Goal: Task Accomplishment & Management: Manage account settings

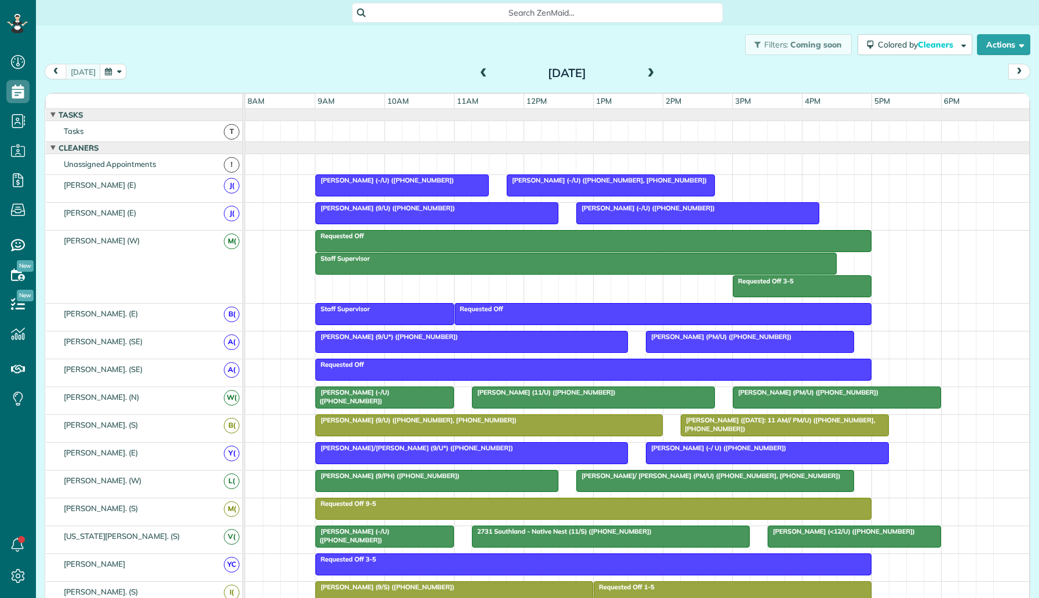
click at [108, 68] on button "button" at bounding box center [113, 72] width 27 height 16
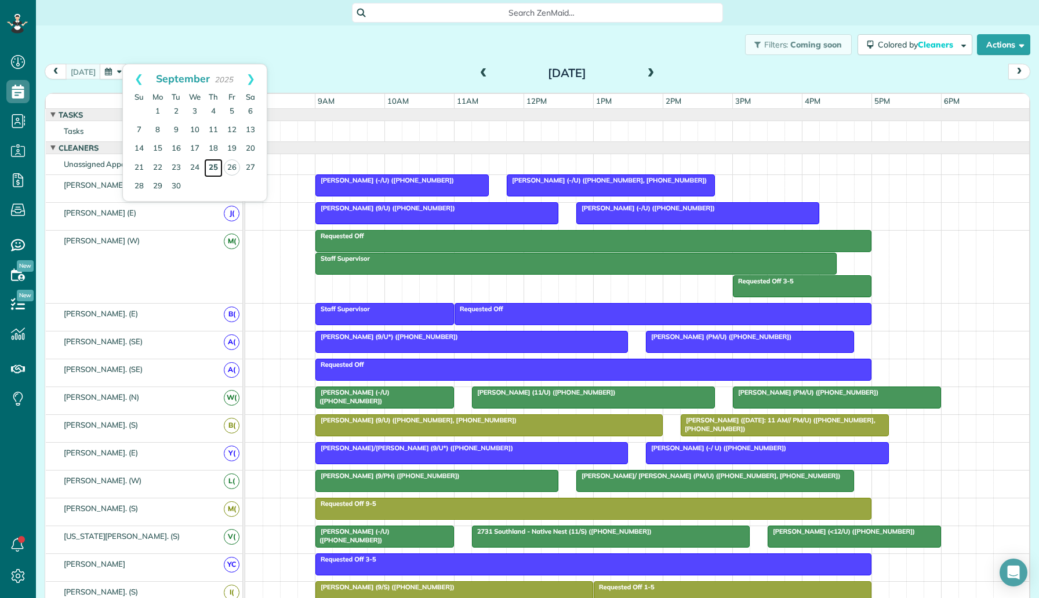
click at [212, 166] on link "25" at bounding box center [213, 168] width 19 height 19
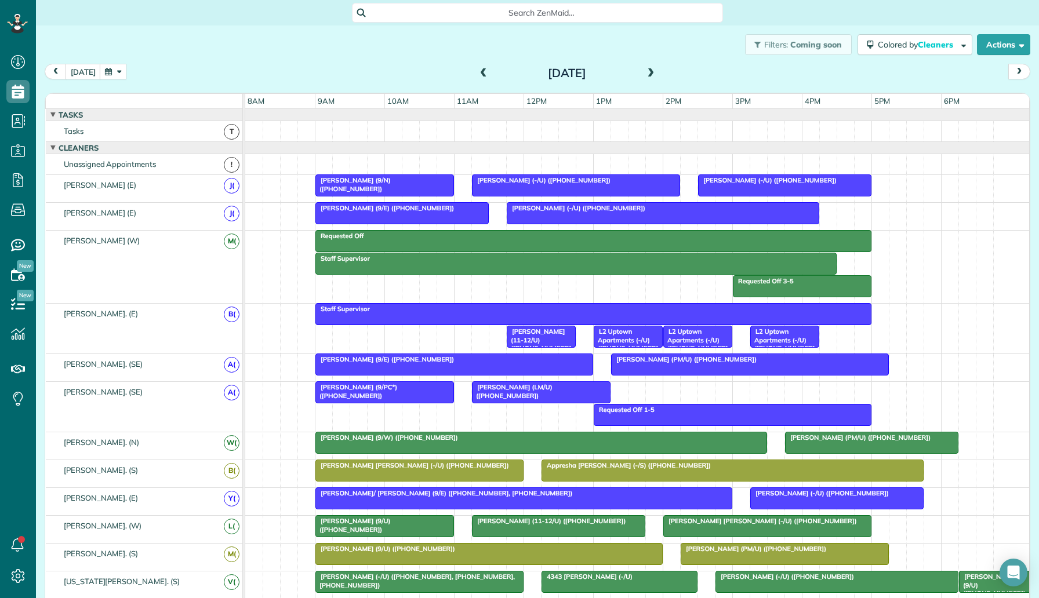
click at [404, 191] on div at bounding box center [384, 185] width 137 height 21
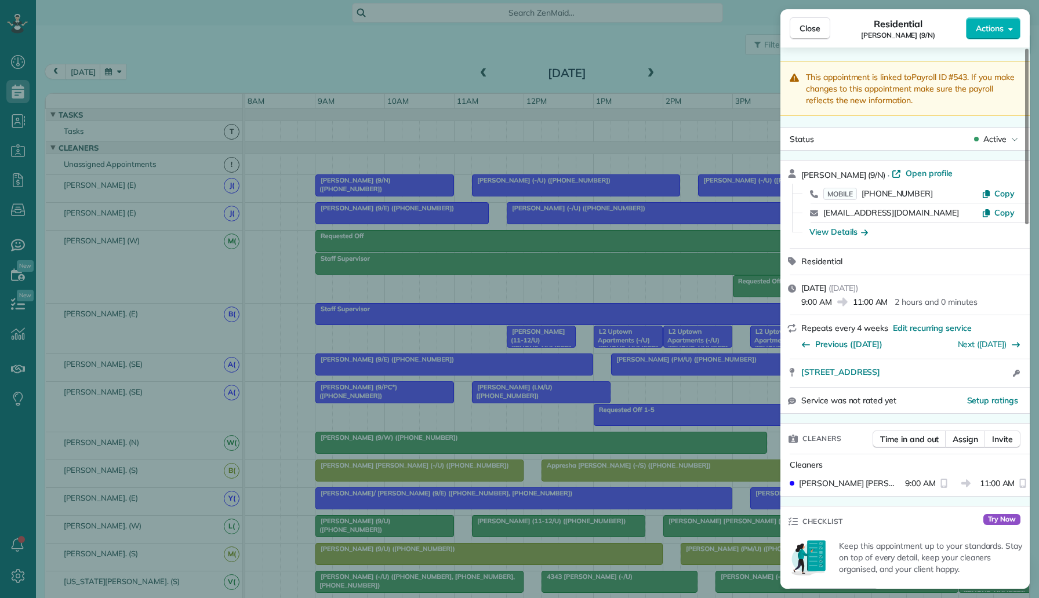
click at [569, 262] on div "Close Residential Cordette Gillis (9/N) Actions This appointment is linked to P…" at bounding box center [519, 299] width 1039 height 598
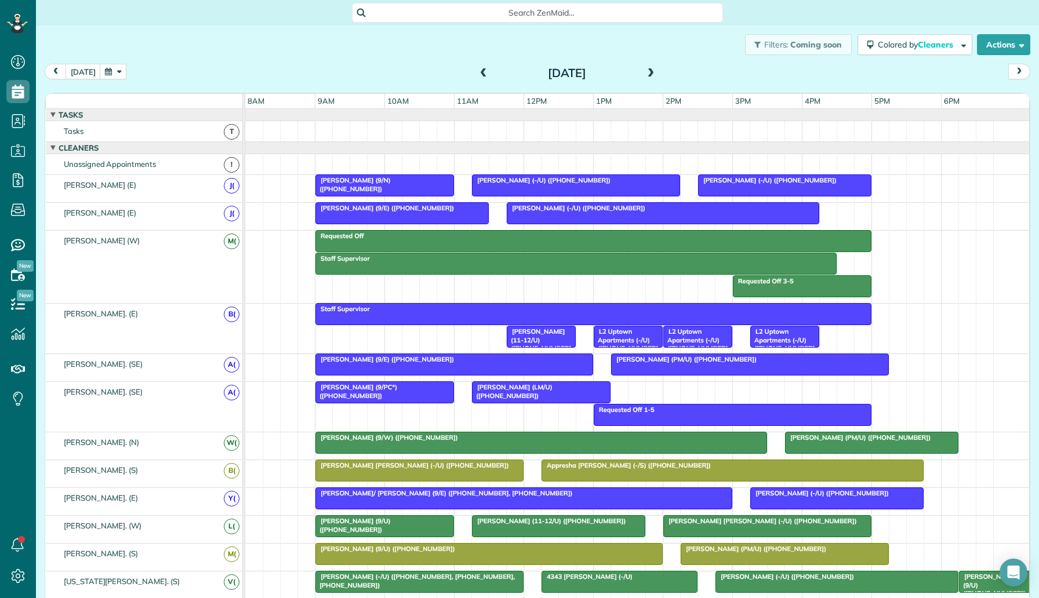
click at [724, 179] on span "Aaron Rucker (-/U) (+16365775099)" at bounding box center [768, 180] width 140 height 8
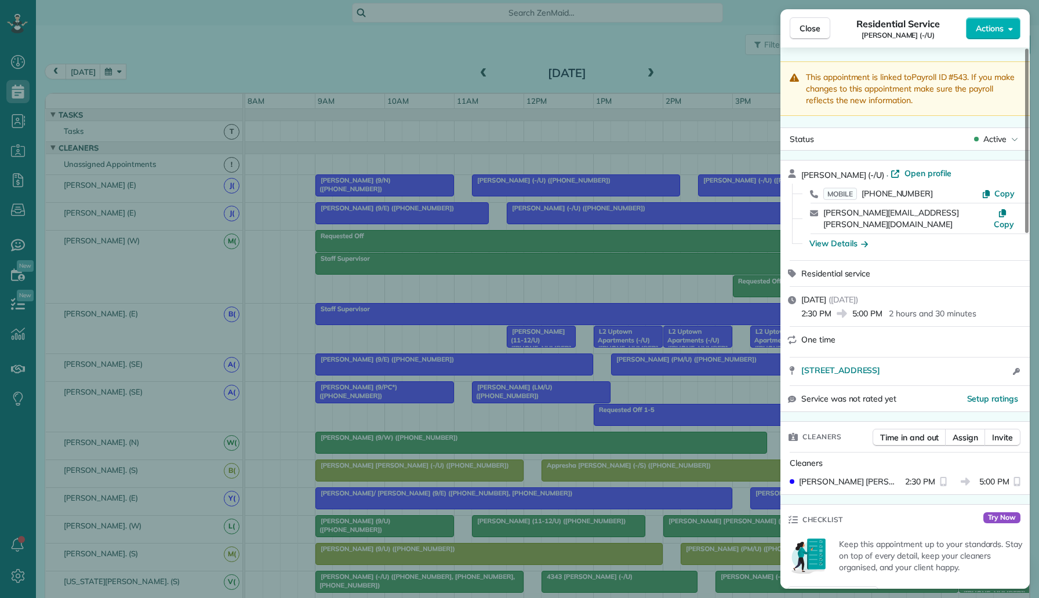
click at [309, 200] on div "Close Residential Service Aaron Rucker (-/U) Actions This appointment is linked…" at bounding box center [519, 299] width 1039 height 598
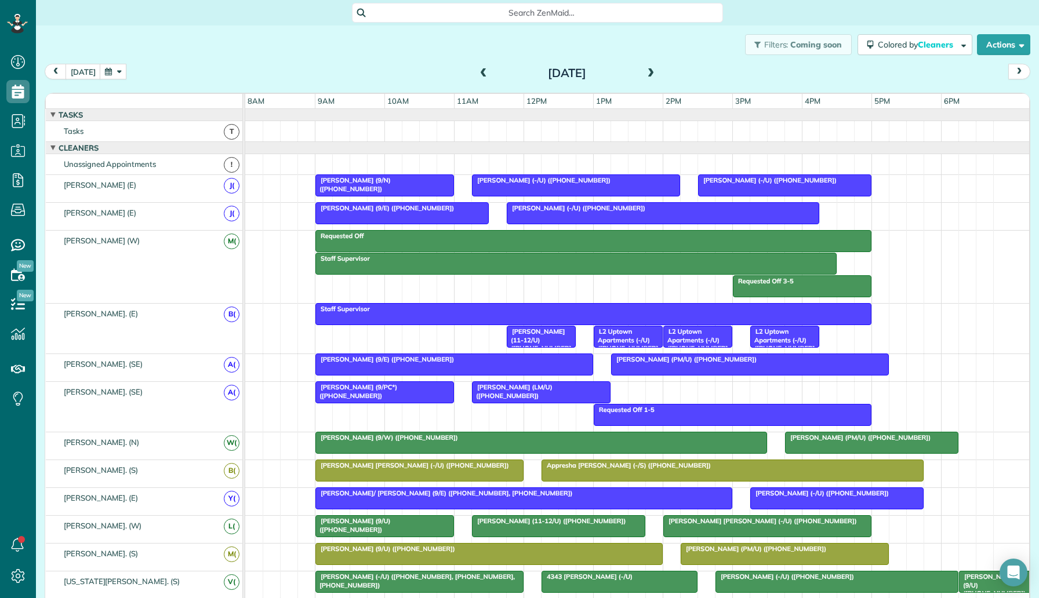
click at [101, 74] on button "button" at bounding box center [113, 72] width 27 height 16
click at [136, 81] on link "Prev" at bounding box center [139, 78] width 32 height 29
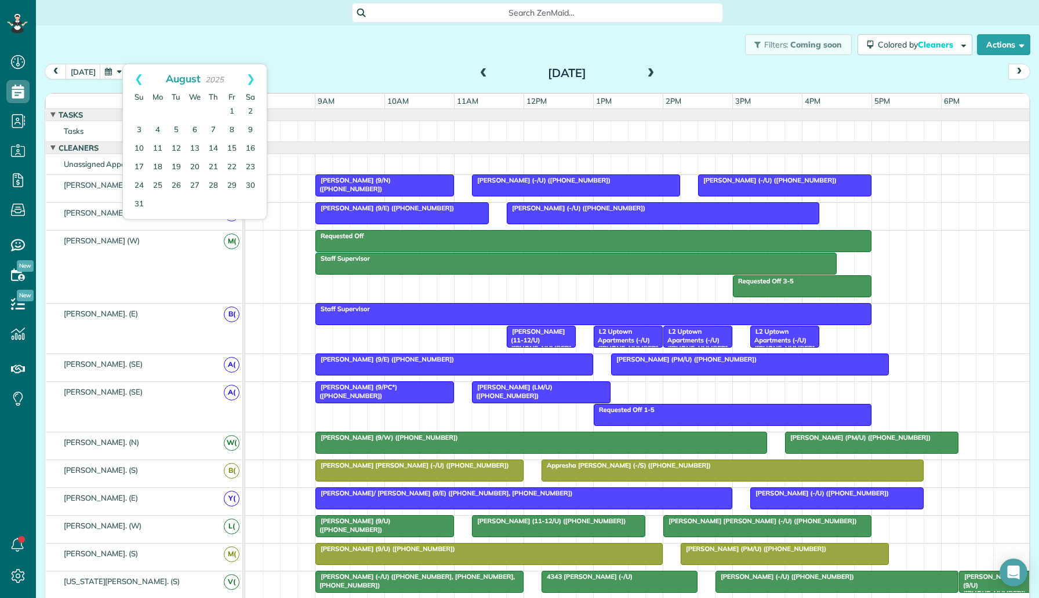
click at [278, 67] on div "today Thursday Sep 25, 2025" at bounding box center [538, 74] width 986 height 21
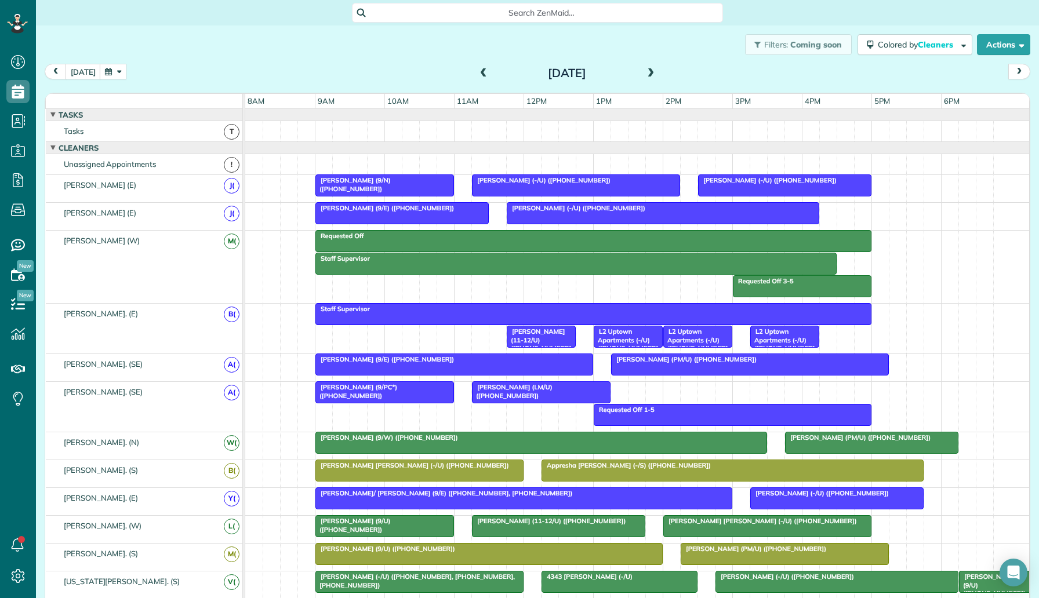
click at [489, 73] on div "Thursday Sep 25, 2025" at bounding box center [567, 73] width 186 height 19
click at [481, 74] on span at bounding box center [483, 73] width 13 height 10
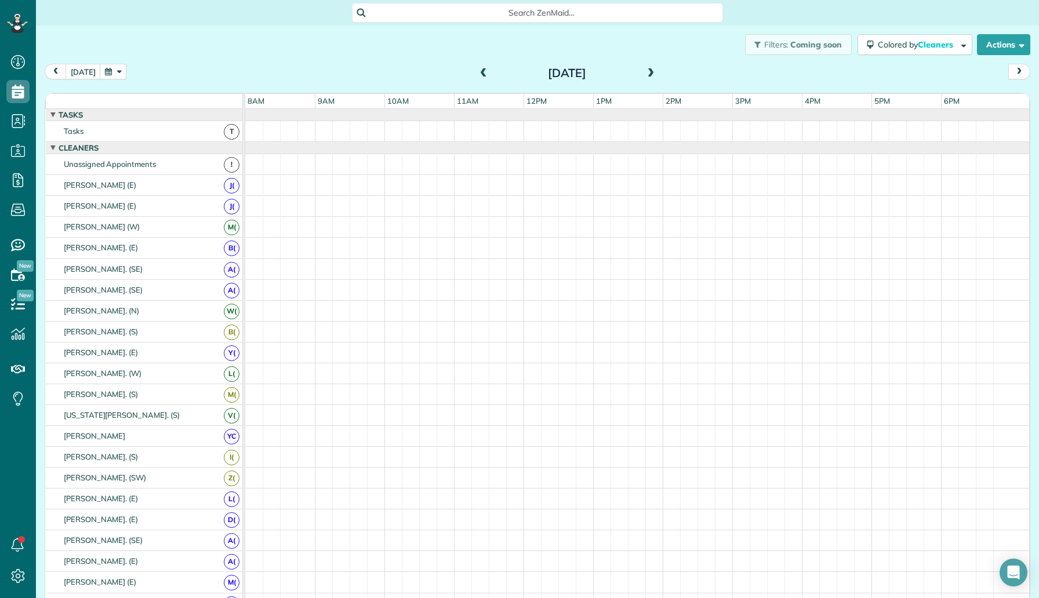
click at [481, 74] on span at bounding box center [483, 73] width 13 height 10
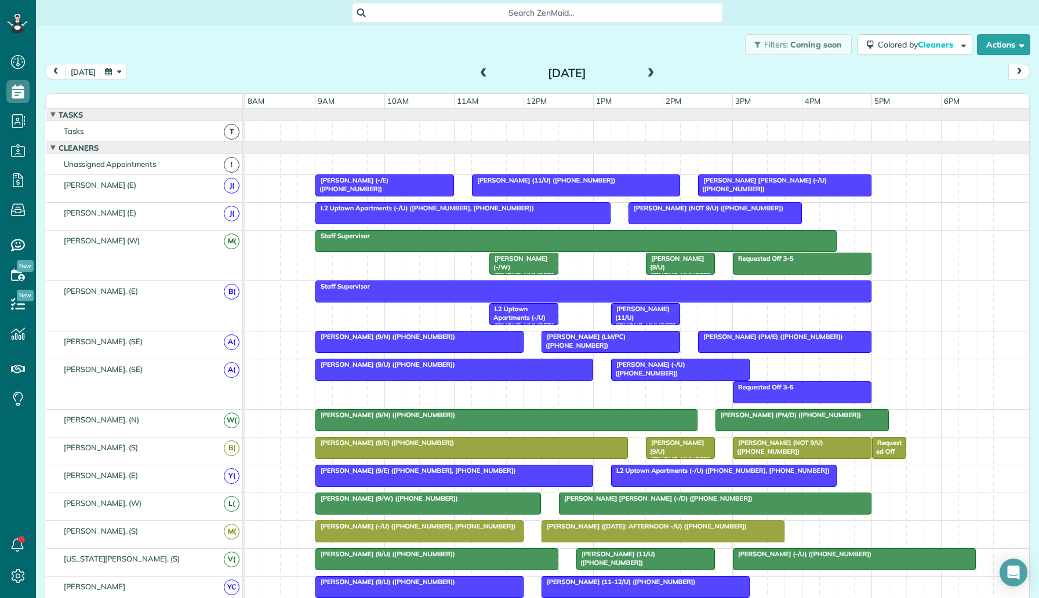
click at [657, 75] on div "Tuesday Sep 23, 2025" at bounding box center [567, 73] width 186 height 19
click at [571, 307] on div "Staff Supervisor L2 Uptown Apartments (-/U) (+14698956497, +12145778177) June T…" at bounding box center [637, 306] width 784 height 50
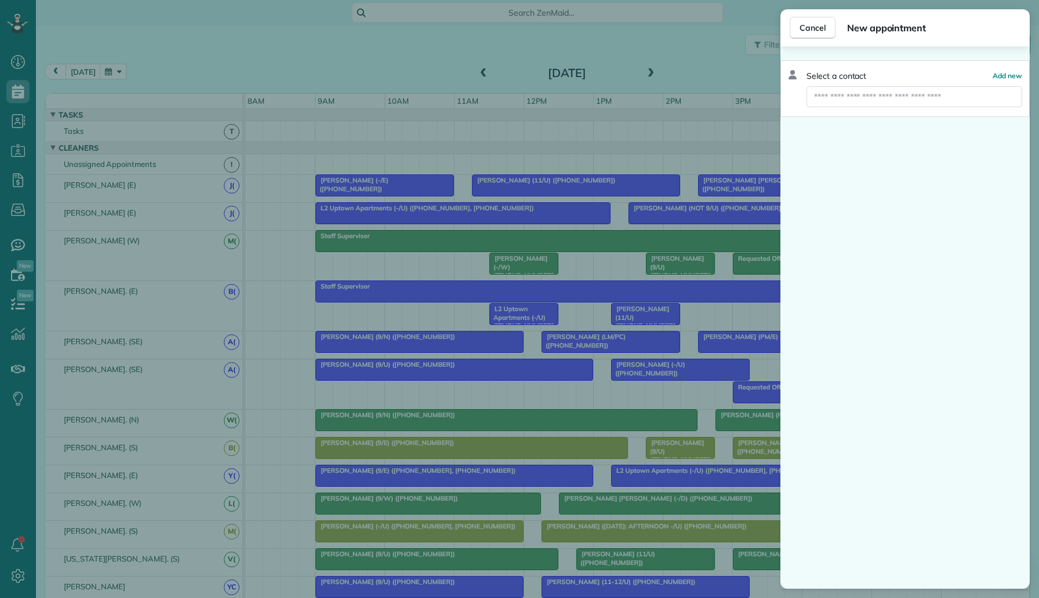
click at [645, 90] on div "Cancel New appointment Select a contact Add new" at bounding box center [519, 299] width 1039 height 598
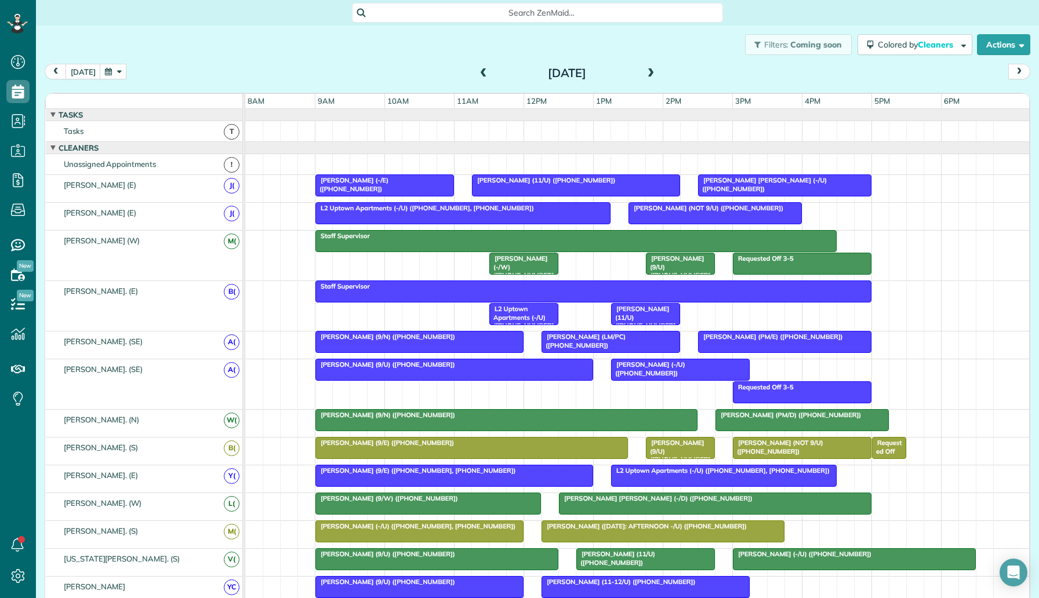
click at [645, 71] on span at bounding box center [651, 73] width 13 height 10
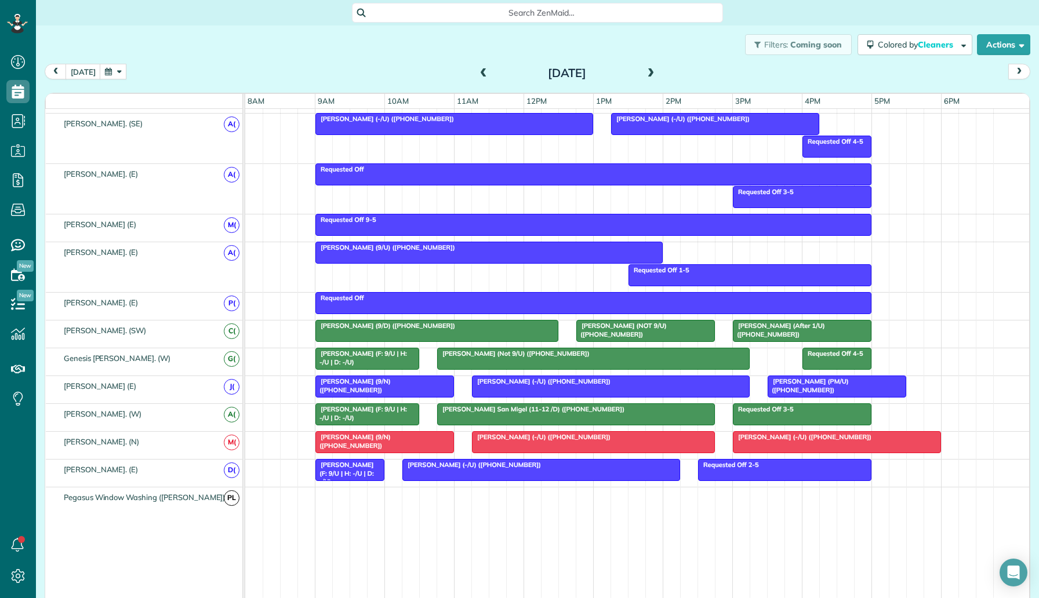
scroll to position [631, 0]
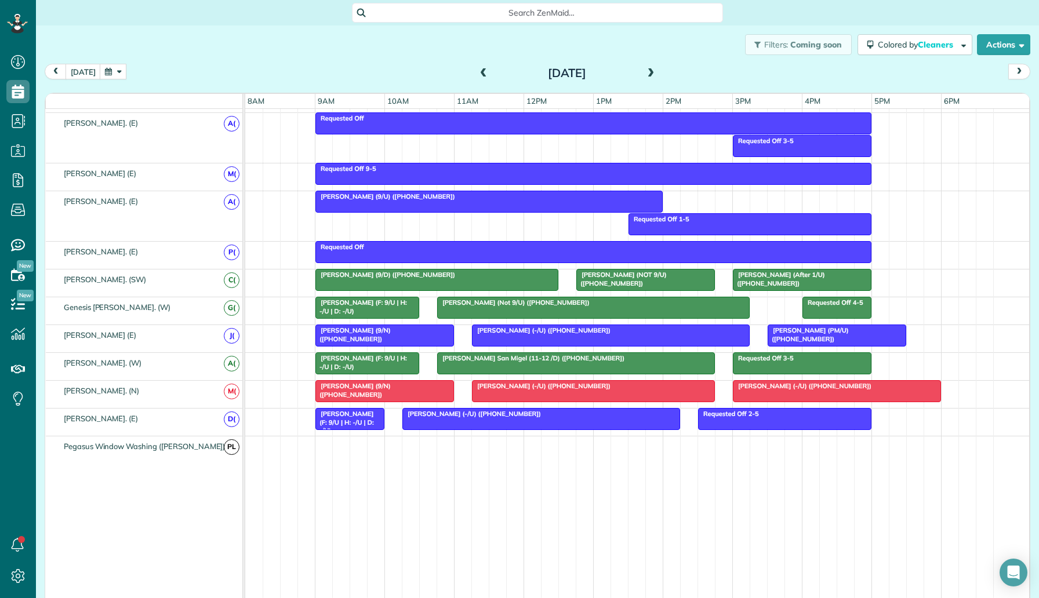
click at [146, 42] on div "Filters: Coming soon Colored by Cleaners Color by Cleaner Color by Team Color b…" at bounding box center [537, 45] width 1003 height 38
click at [86, 67] on button "today" at bounding box center [83, 72] width 35 height 16
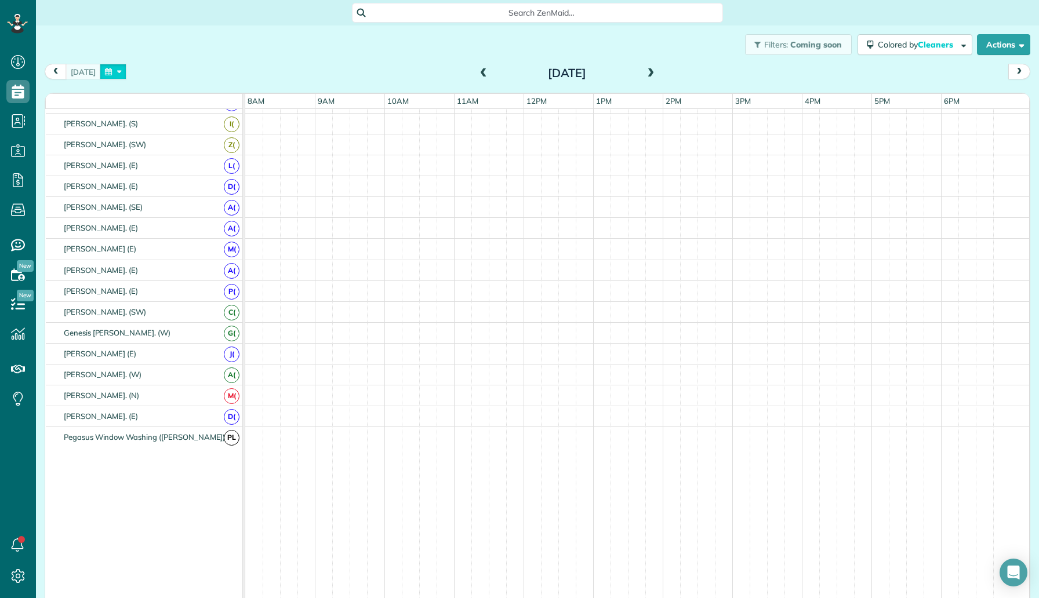
click at [111, 72] on button "button" at bounding box center [113, 72] width 27 height 16
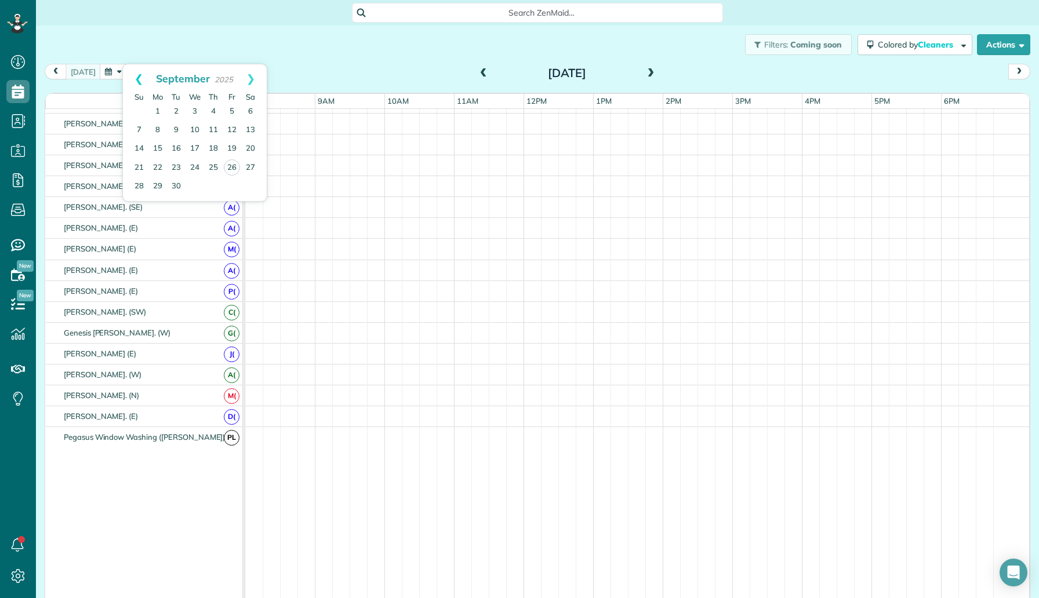
click at [142, 79] on link "Prev" at bounding box center [139, 78] width 32 height 29
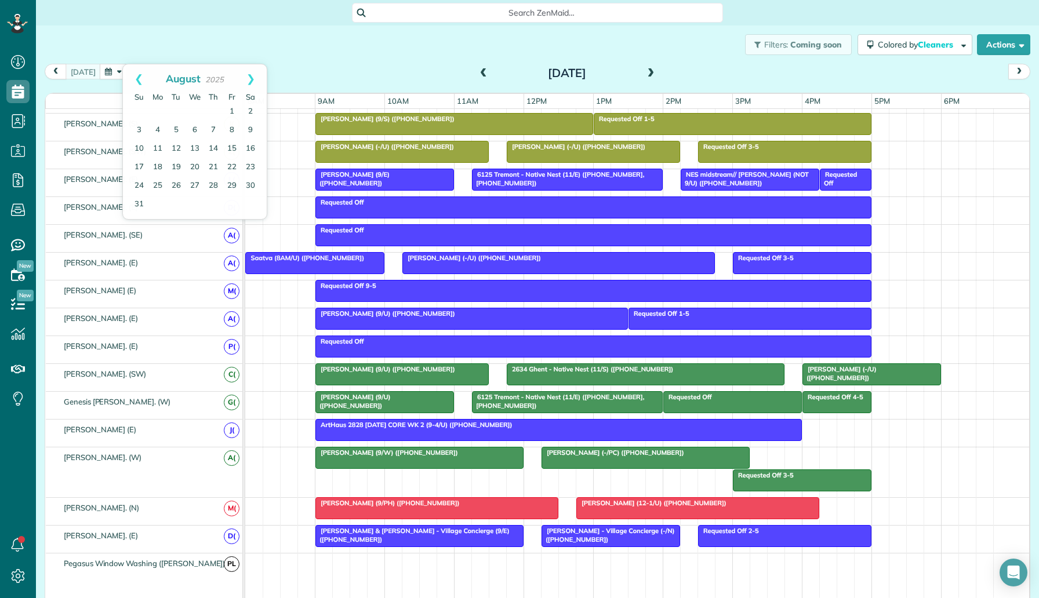
click at [398, 71] on div "today Friday Sep 26, 2025" at bounding box center [538, 74] width 986 height 21
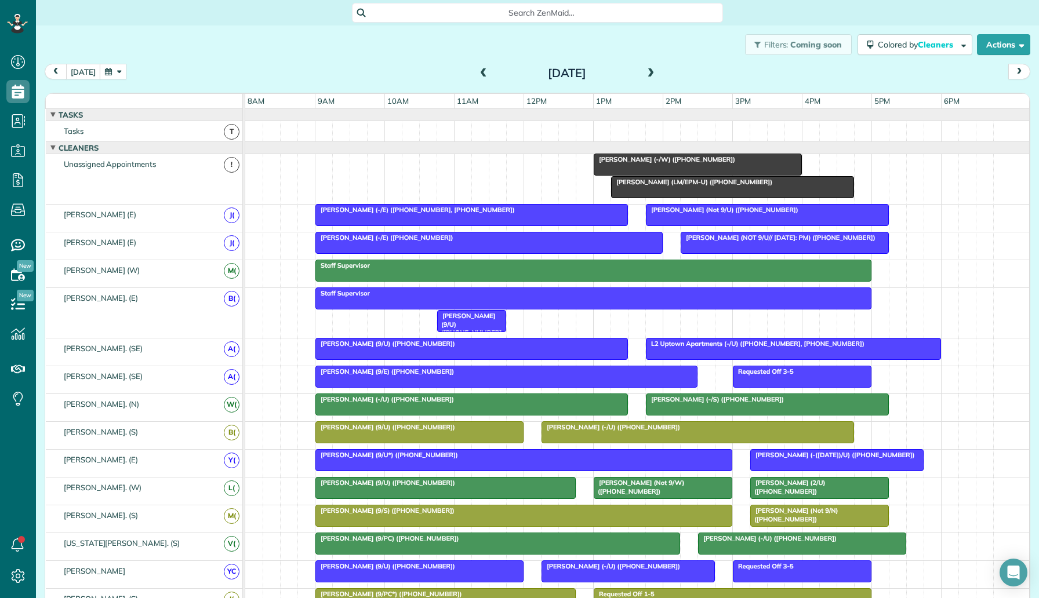
scroll to position [37, 0]
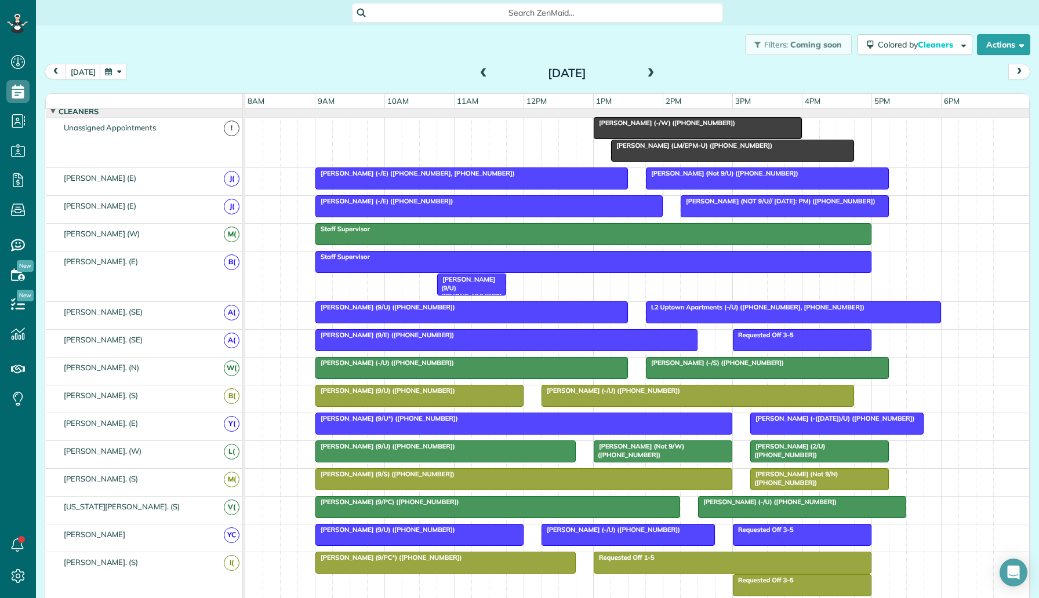
click at [123, 28] on div "Filters: Coming soon Colored by Cleaners Color by Cleaner Color by Team Color b…" at bounding box center [537, 45] width 1003 height 38
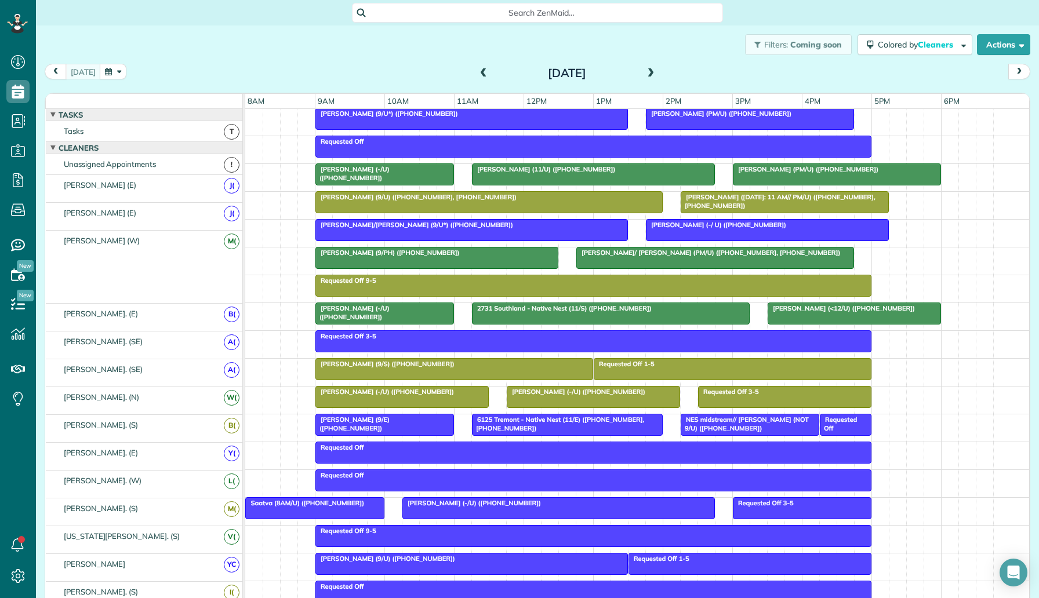
scroll to position [569, 0]
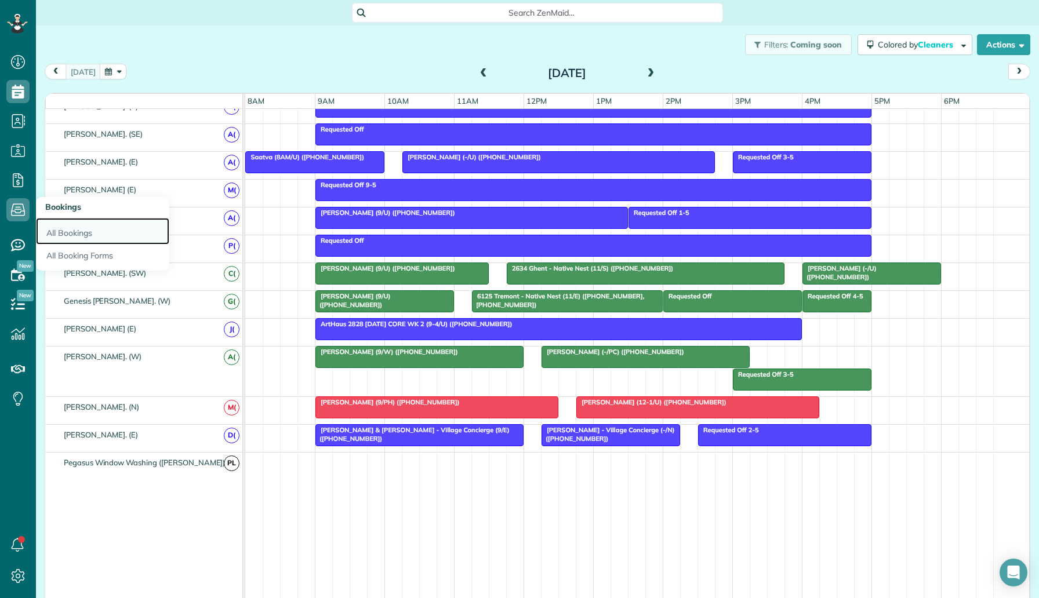
click at [71, 229] on link "All Bookings" at bounding box center [102, 231] width 133 height 27
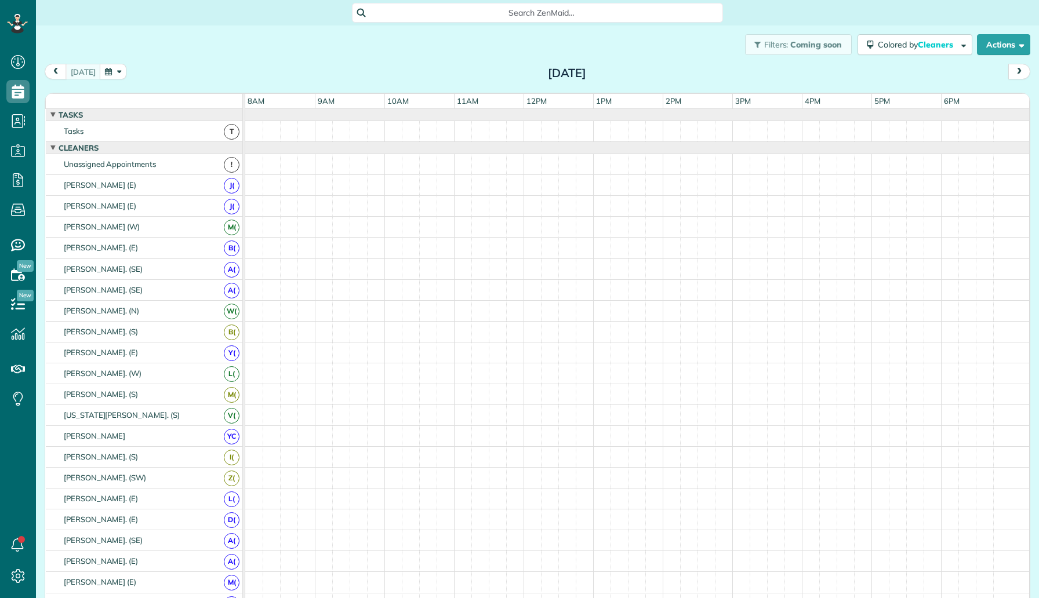
scroll to position [5, 5]
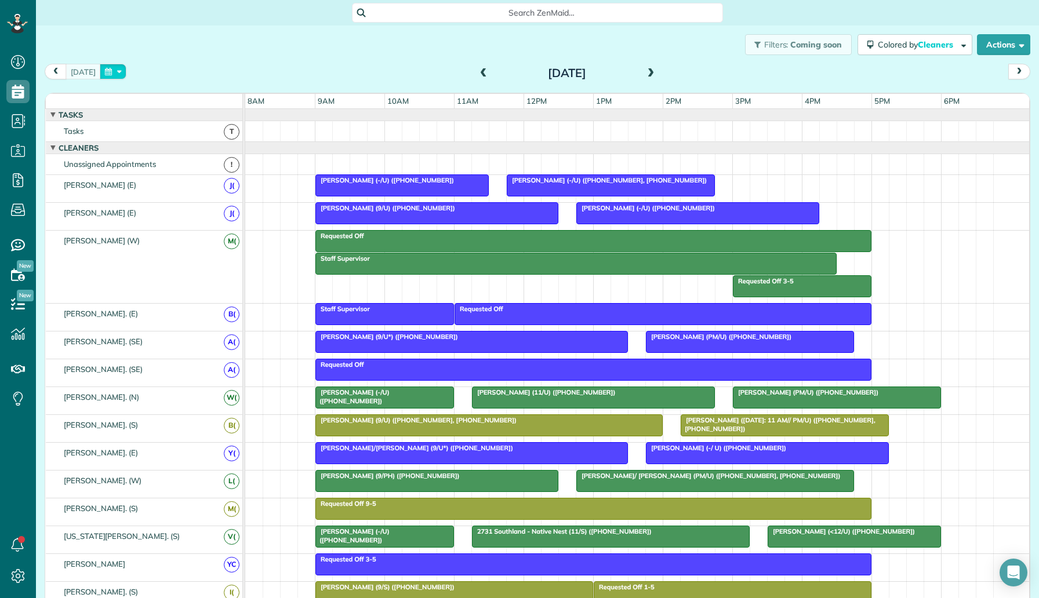
click at [110, 74] on button "button" at bounding box center [113, 72] width 27 height 16
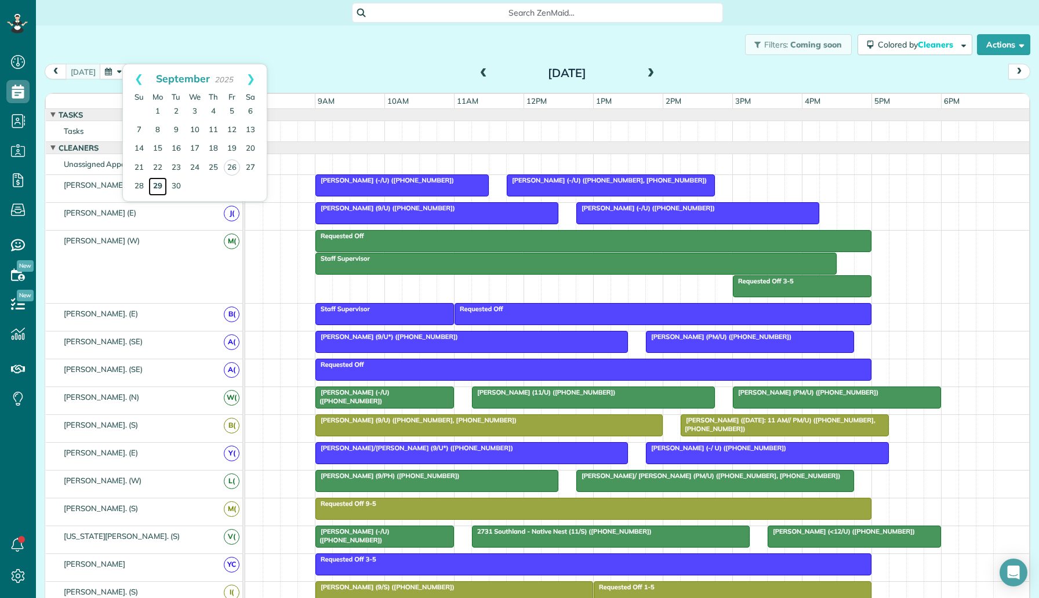
click at [162, 183] on link "29" at bounding box center [157, 186] width 19 height 19
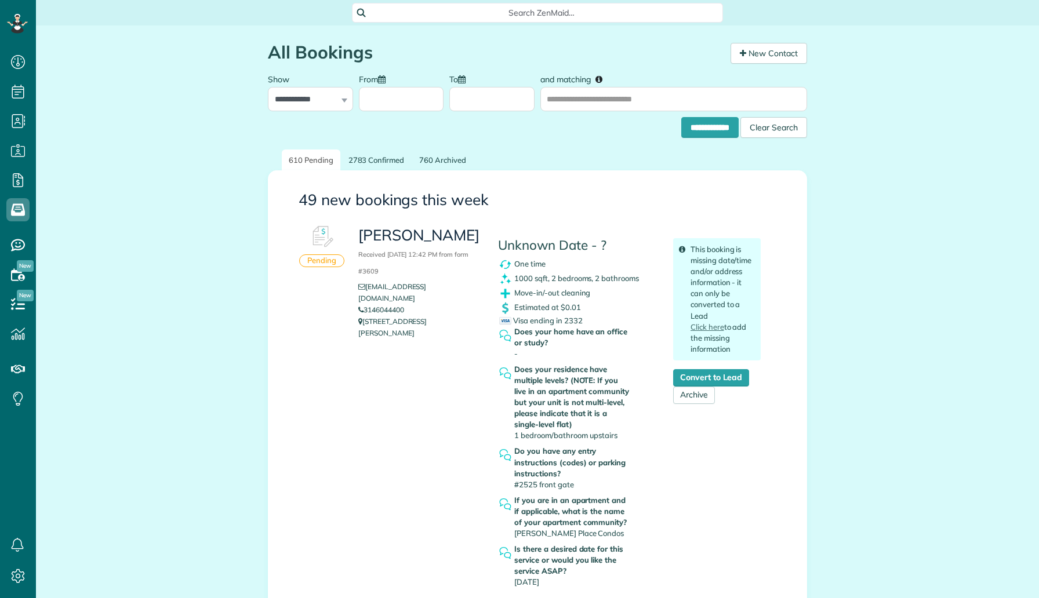
scroll to position [5, 5]
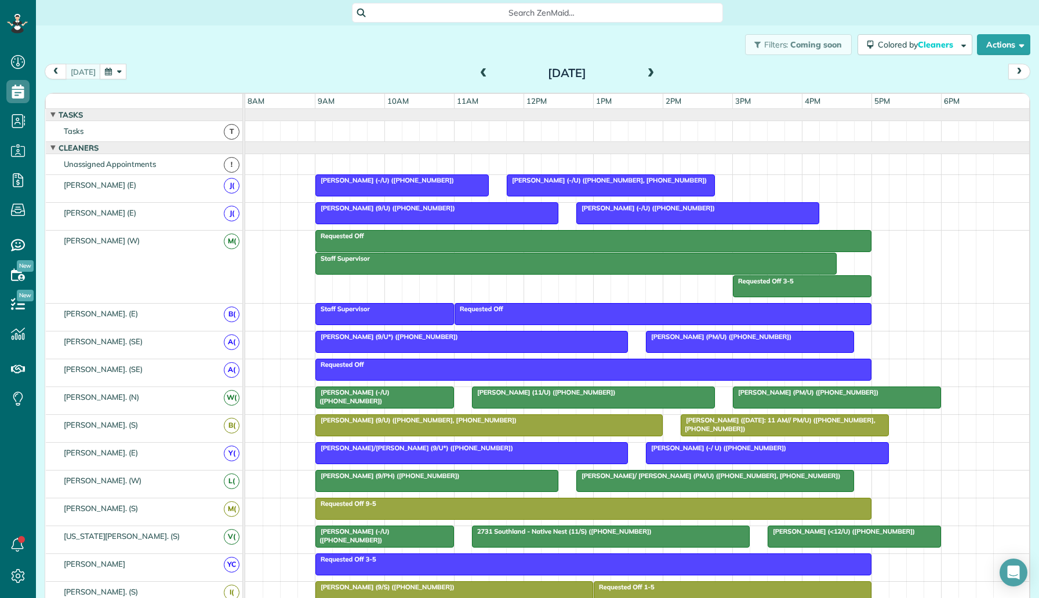
scroll to position [469, 0]
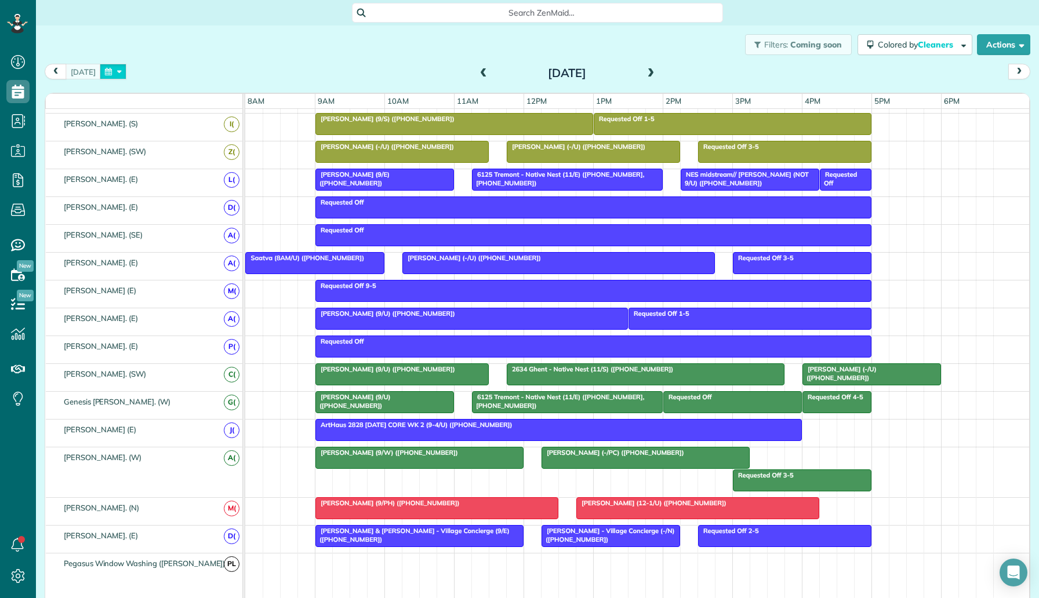
click at [107, 77] on button "button" at bounding box center [113, 72] width 27 height 16
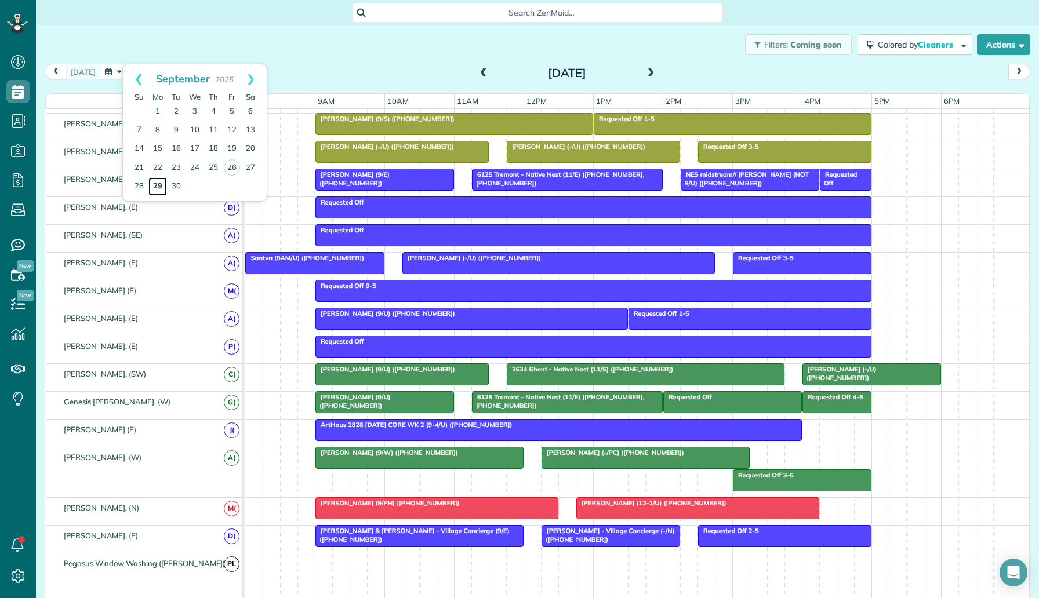
click at [162, 188] on link "29" at bounding box center [157, 186] width 19 height 19
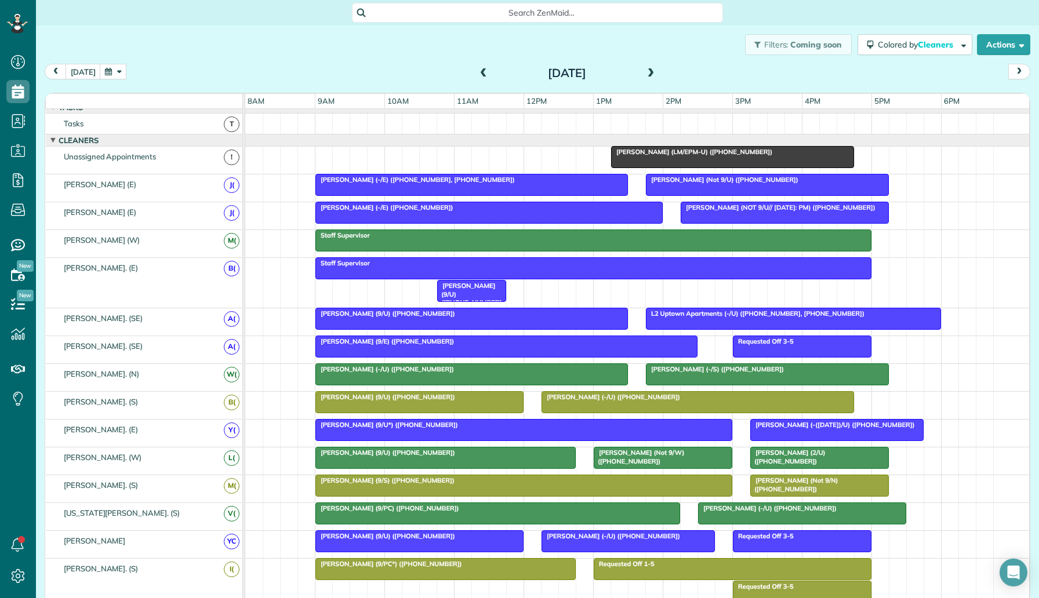
scroll to position [0, 0]
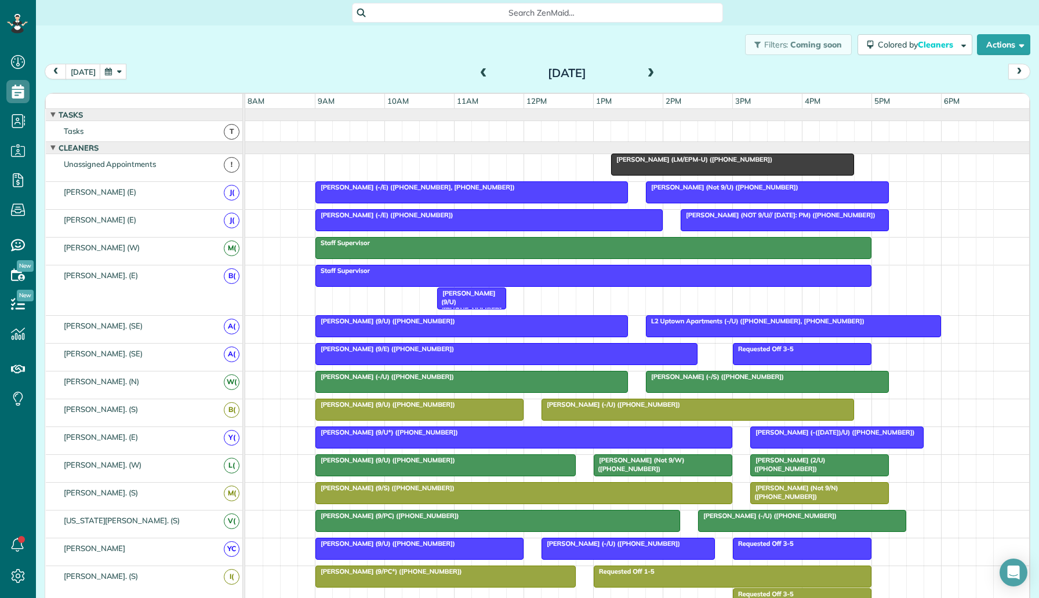
click at [648, 76] on span at bounding box center [651, 73] width 13 height 10
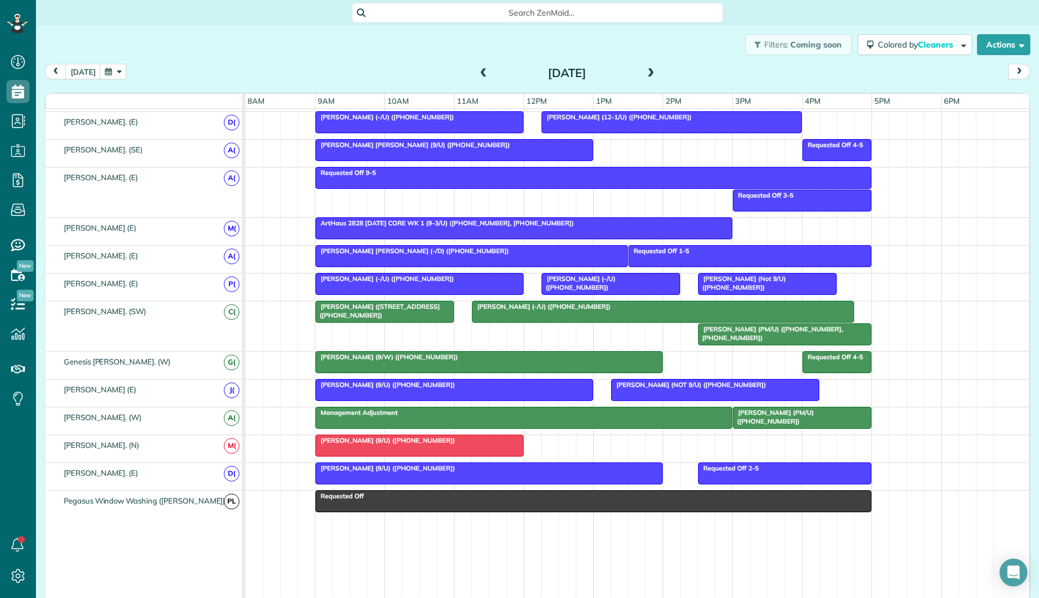
click at [538, 422] on div at bounding box center [524, 418] width 416 height 21
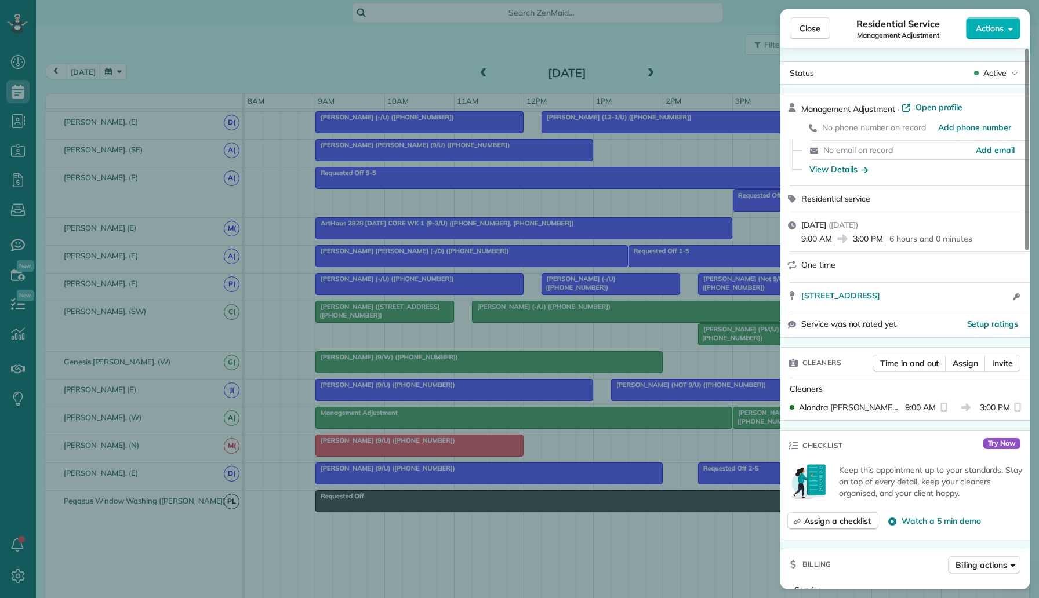
scroll to position [3, 0]
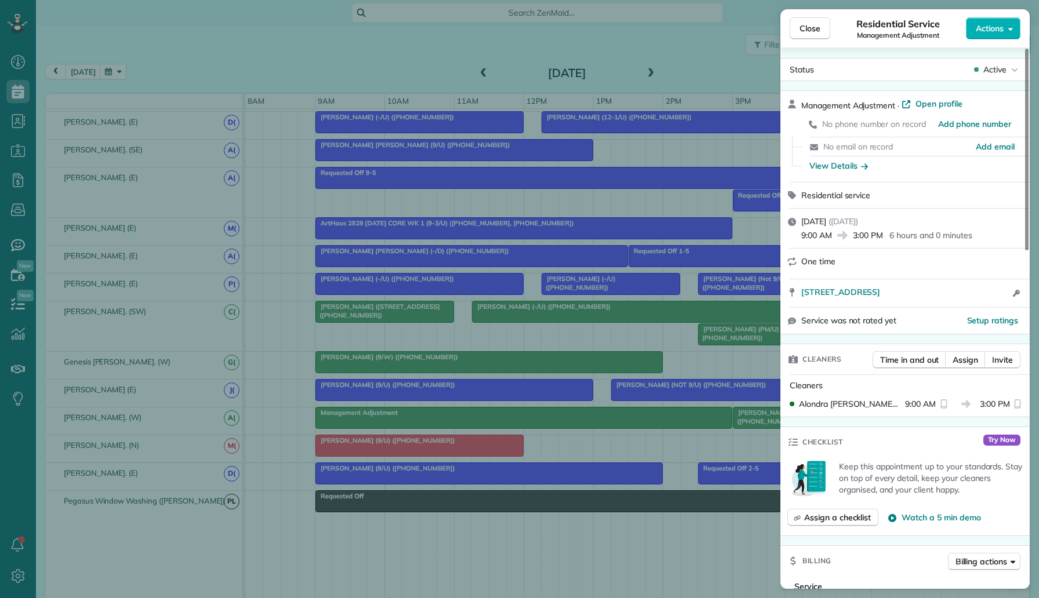
click at [696, 422] on div "Close Residential Service Management Adjustment Actions Status Active Managemen…" at bounding box center [519, 299] width 1039 height 598
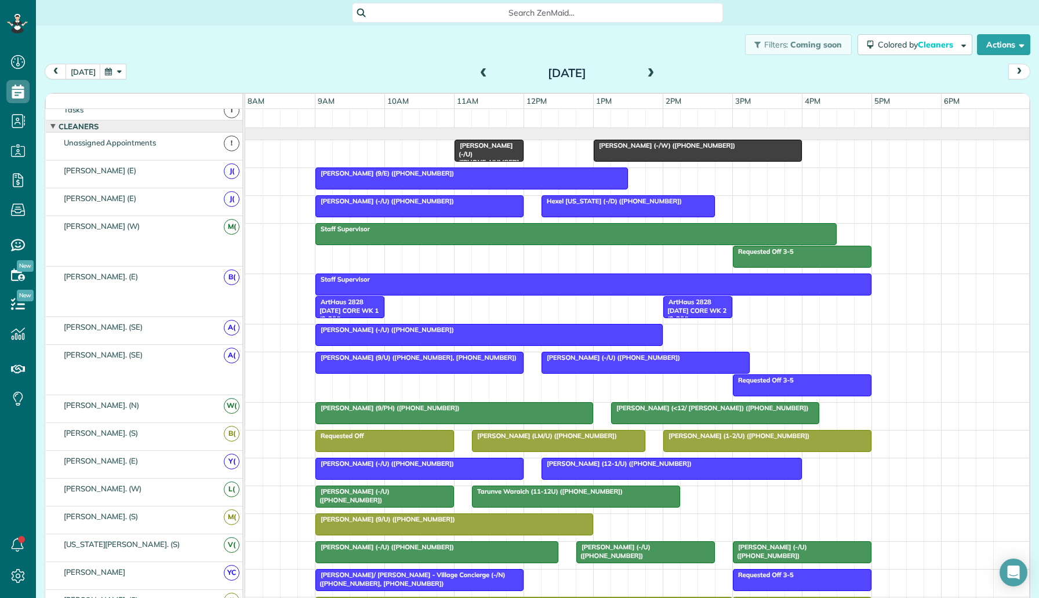
scroll to position [14, 0]
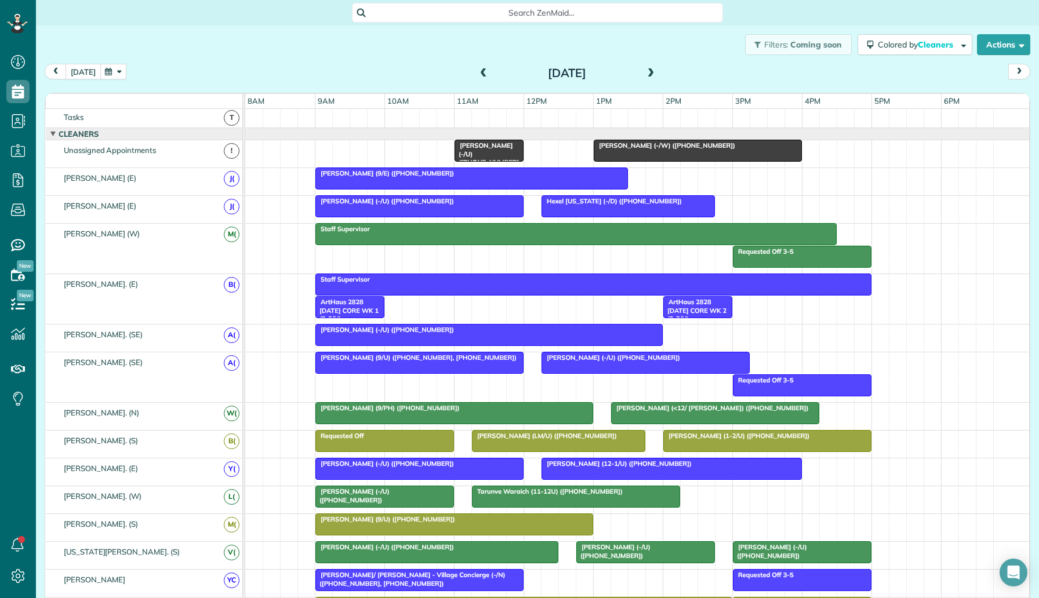
click at [86, 72] on button "today" at bounding box center [83, 72] width 35 height 16
